Goal: Task Accomplishment & Management: Manage account settings

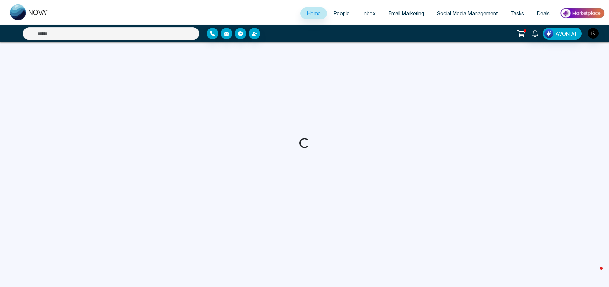
select select "*"
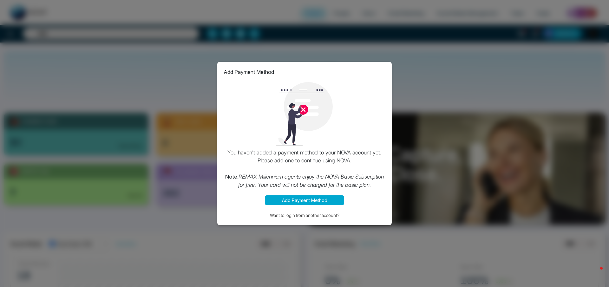
click at [303, 192] on div "Add Payment Method You haven't added a payment method to your NOVA account yet.…" at bounding box center [304, 144] width 175 height 164
click at [303, 198] on button "Add Payment Method" at bounding box center [304, 200] width 79 height 10
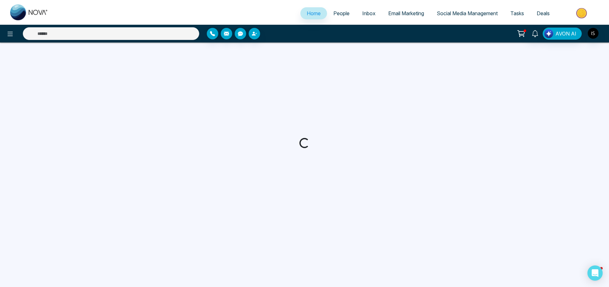
select select "*"
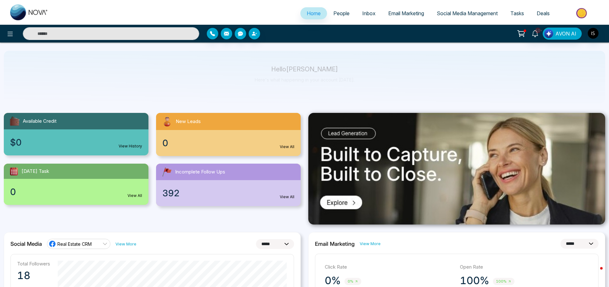
scroll to position [47, 0]
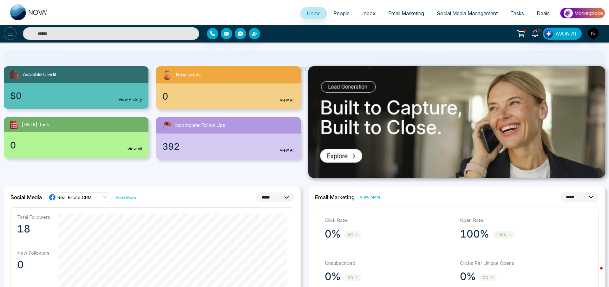
click at [7, 35] on icon at bounding box center [10, 34] width 8 height 8
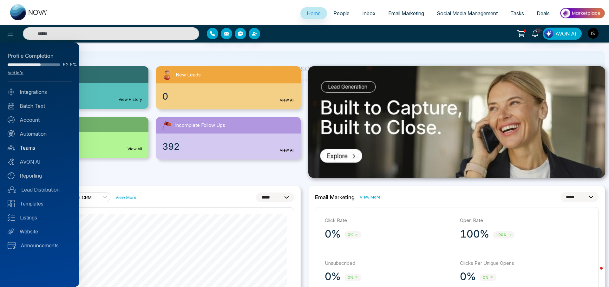
click at [25, 147] on link "Teams" at bounding box center [40, 148] width 64 height 8
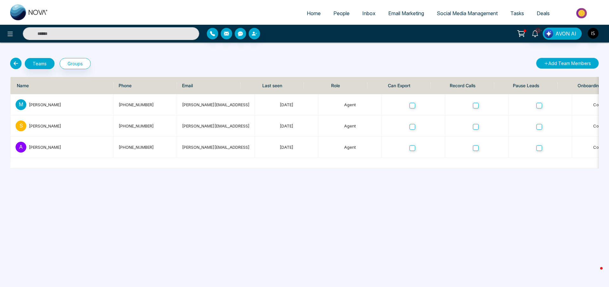
click at [556, 61] on button "Add Team Members" at bounding box center [567, 63] width 63 height 11
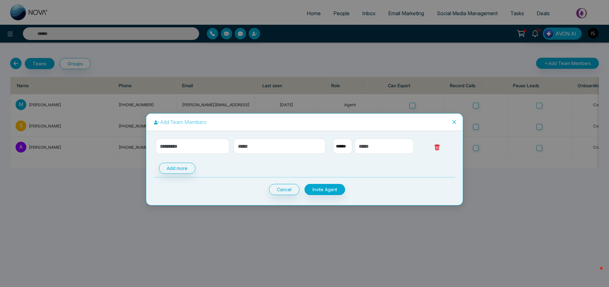
select select "**"
click at [206, 149] on input "text" at bounding box center [193, 146] width 74 height 15
click at [454, 123] on icon "close" at bounding box center [454, 122] width 5 height 5
